Goal: Complete application form: Complete application form

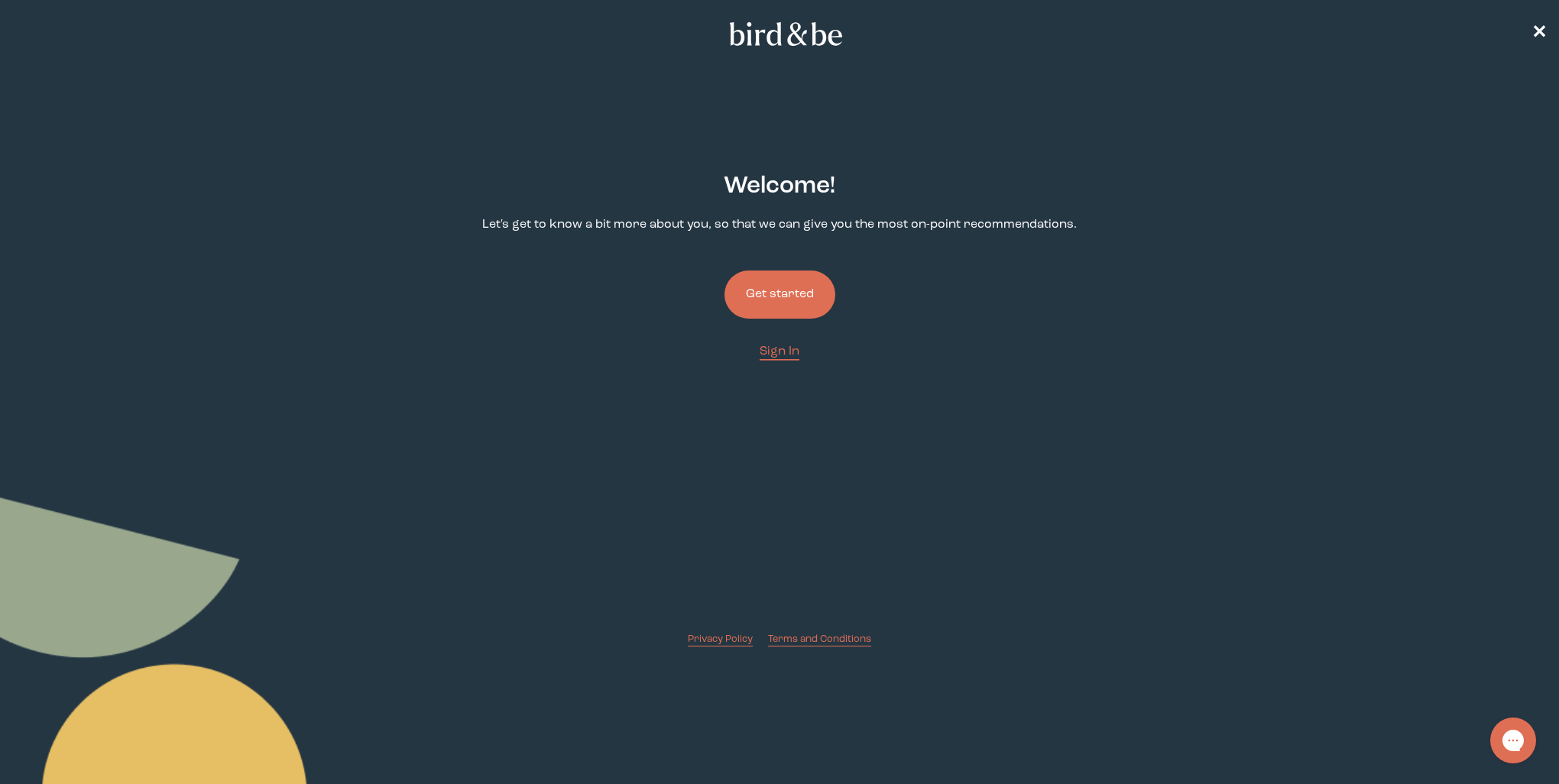
click at [808, 306] on button "Get started" at bounding box center [780, 295] width 111 height 49
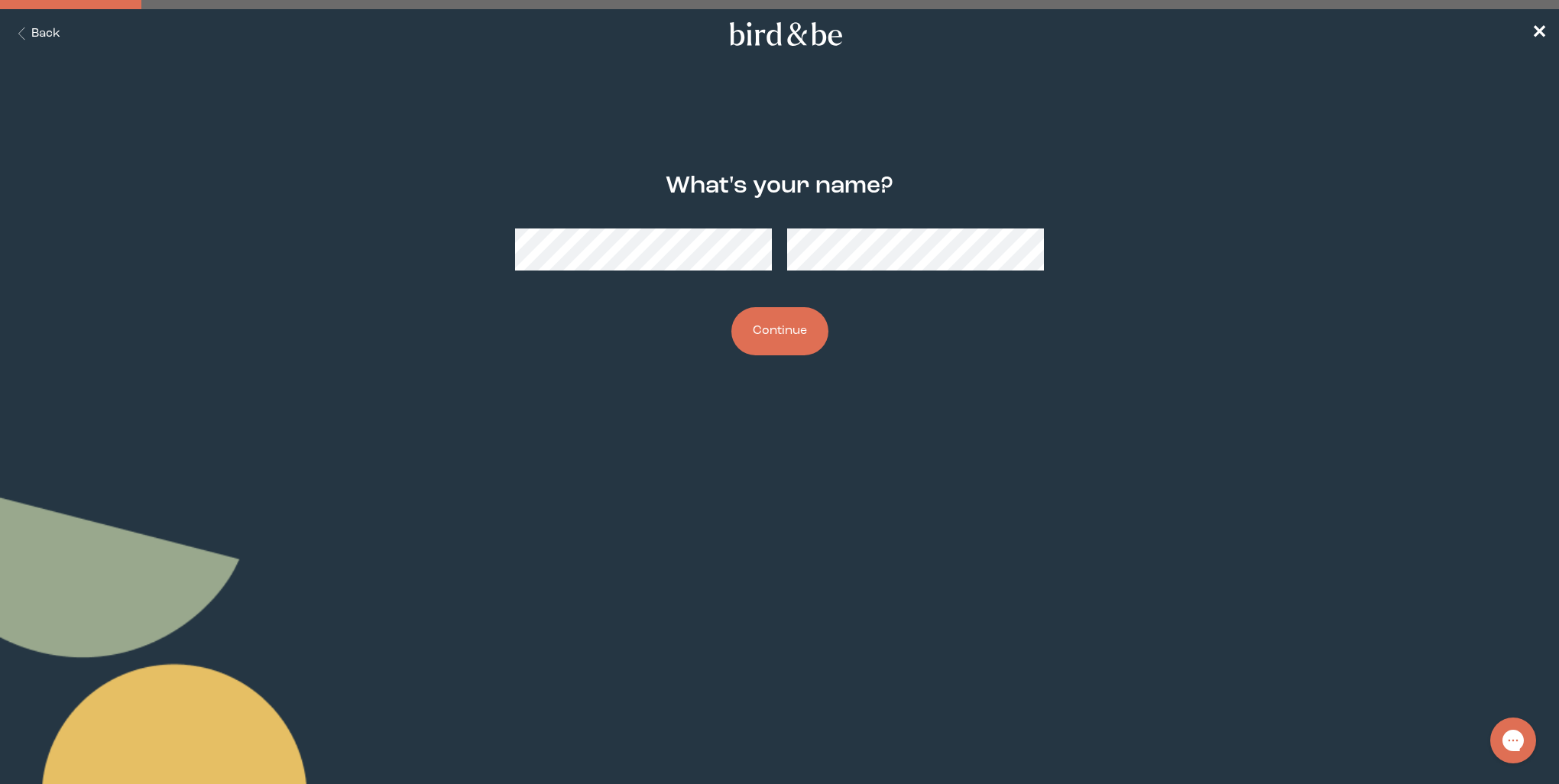
click at [765, 327] on button "Continue" at bounding box center [780, 331] width 97 height 49
click at [796, 323] on button "Continue" at bounding box center [780, 331] width 97 height 49
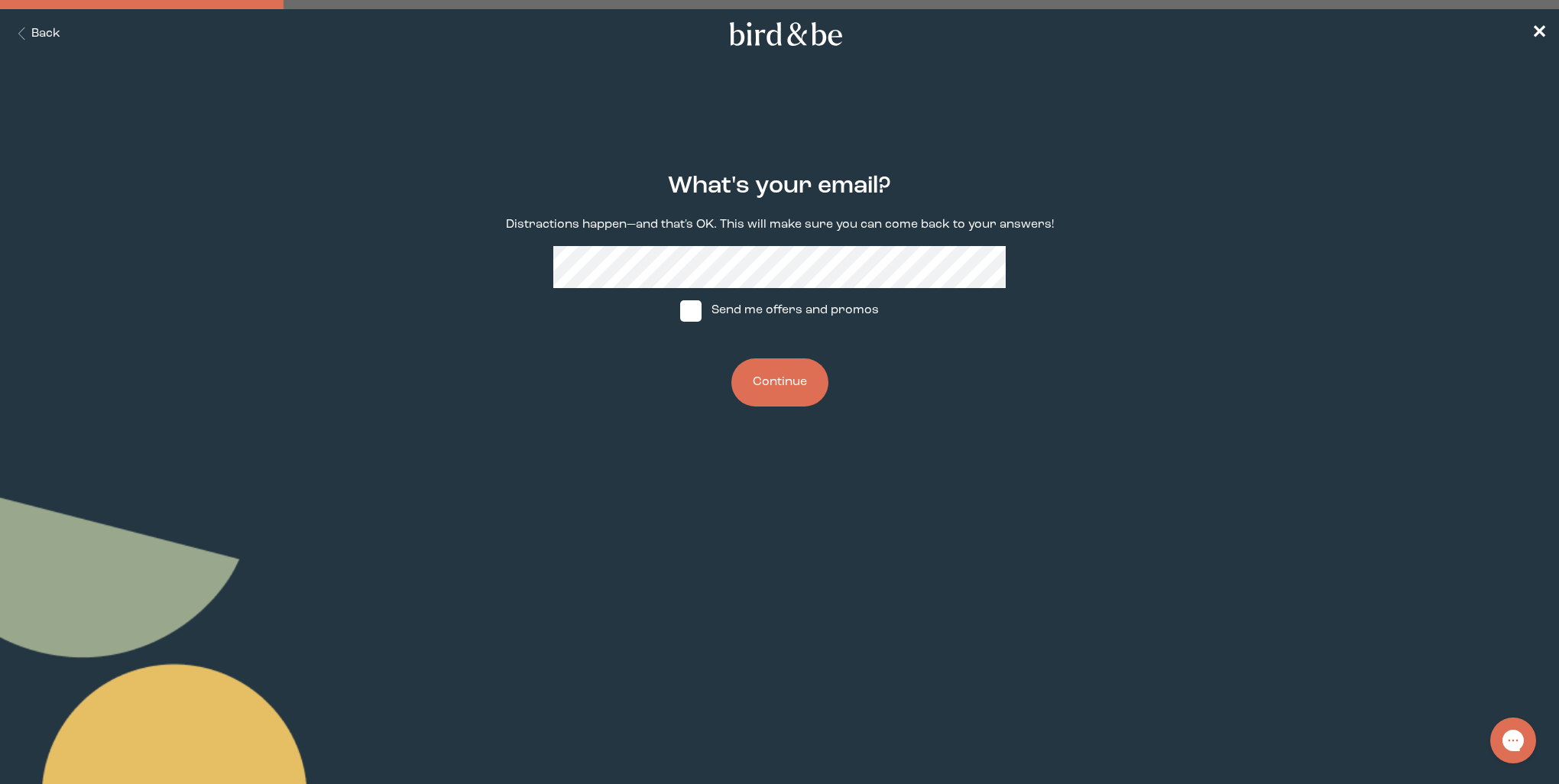
click at [36, 37] on button "Back" at bounding box center [36, 34] width 49 height 18
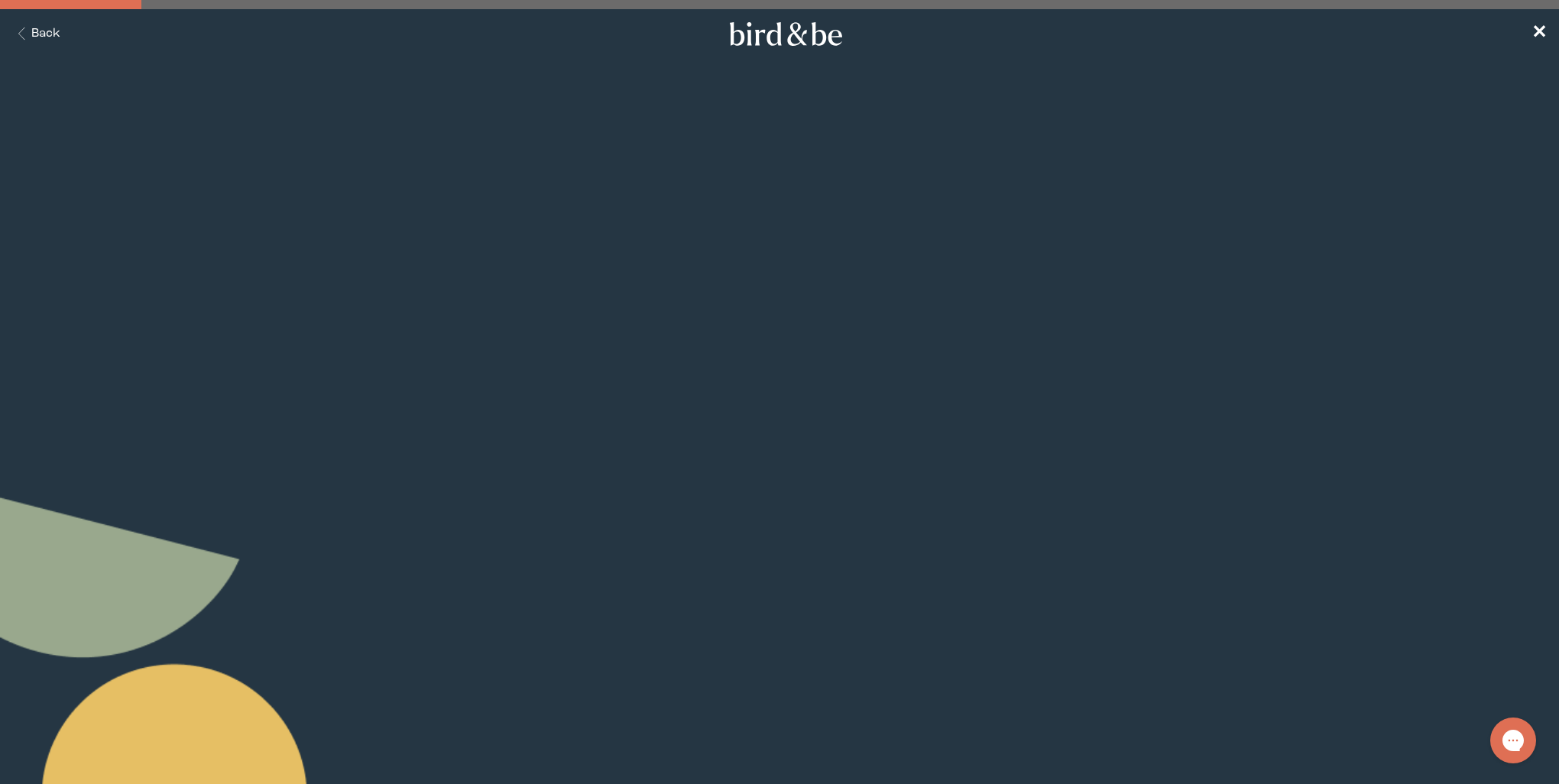
click at [36, 37] on button "Back" at bounding box center [36, 34] width 49 height 18
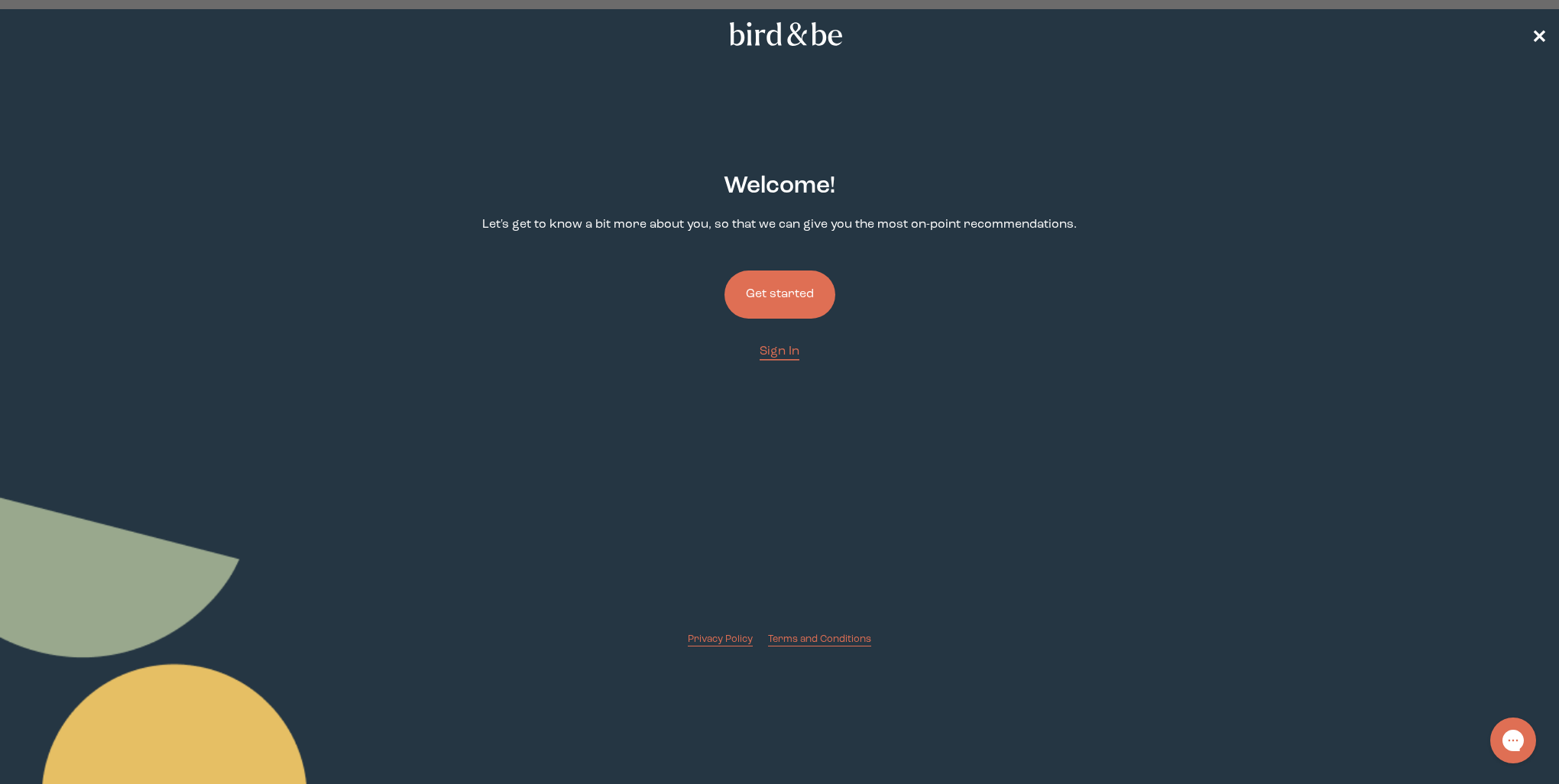
click at [1537, 34] on span "✕" at bounding box center [1539, 35] width 15 height 19
